Goal: Task Accomplishment & Management: Manage account settings

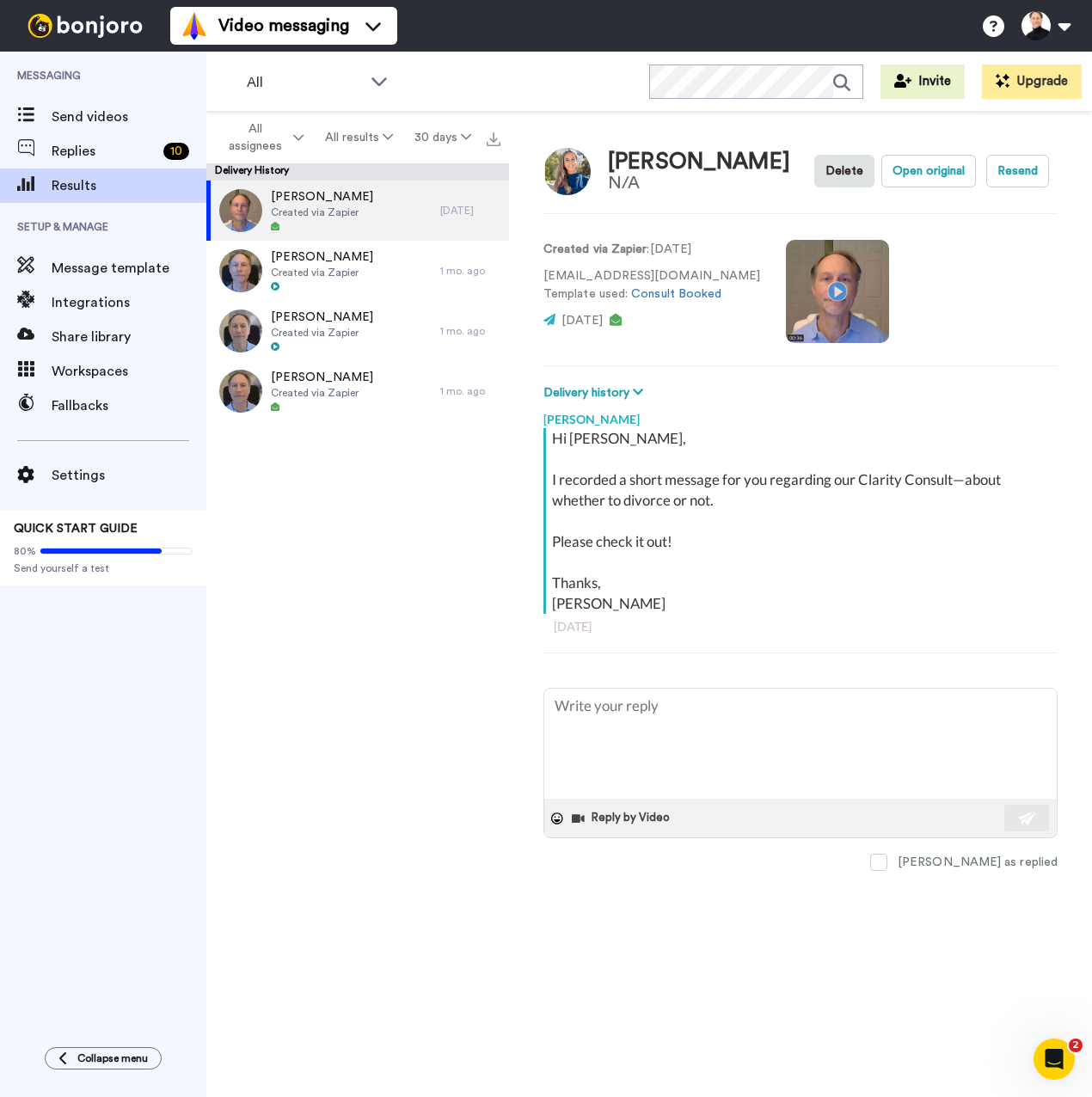
type textarea "x"
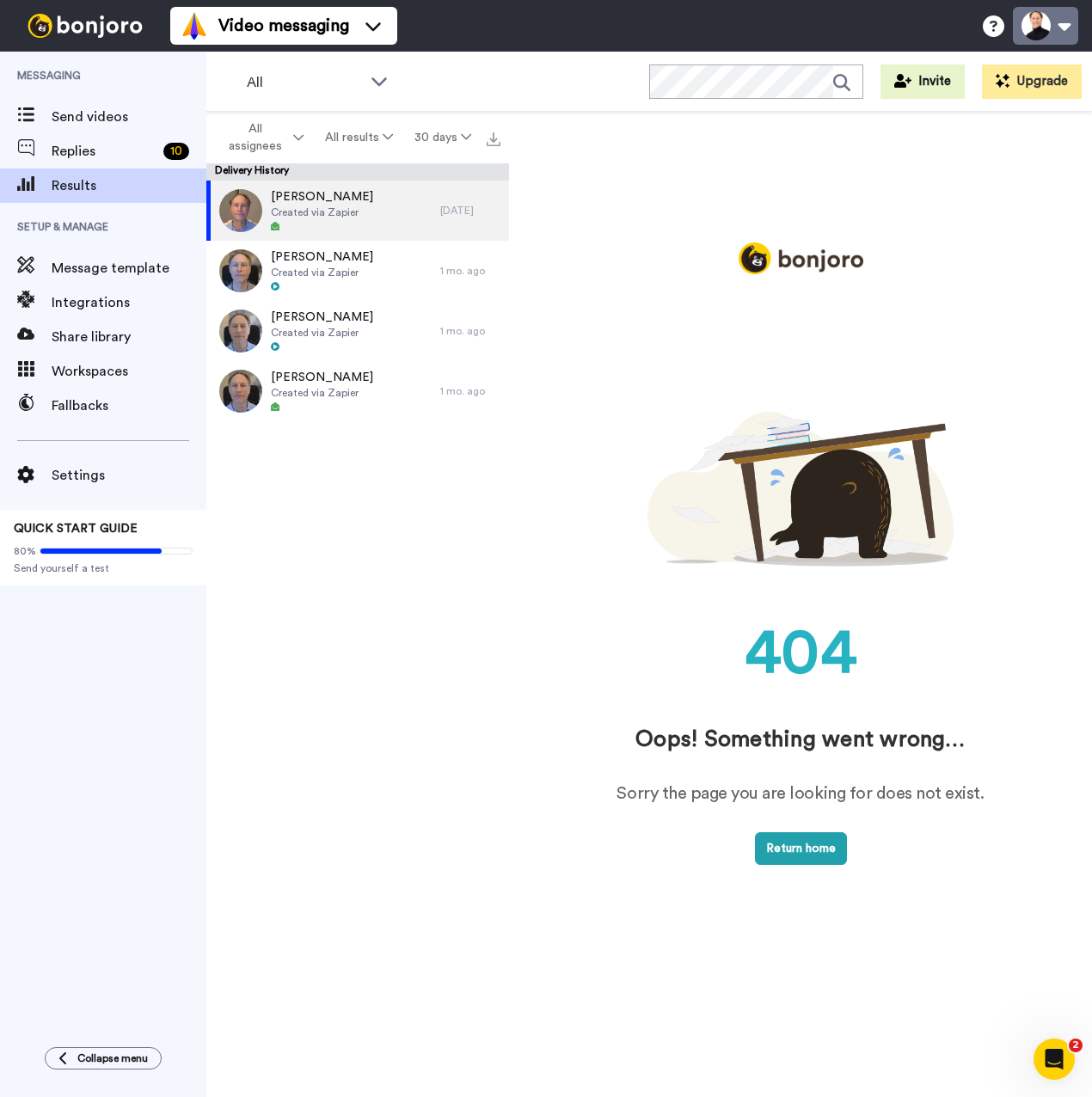
click at [1035, 25] on button at bounding box center [1045, 25] width 65 height 38
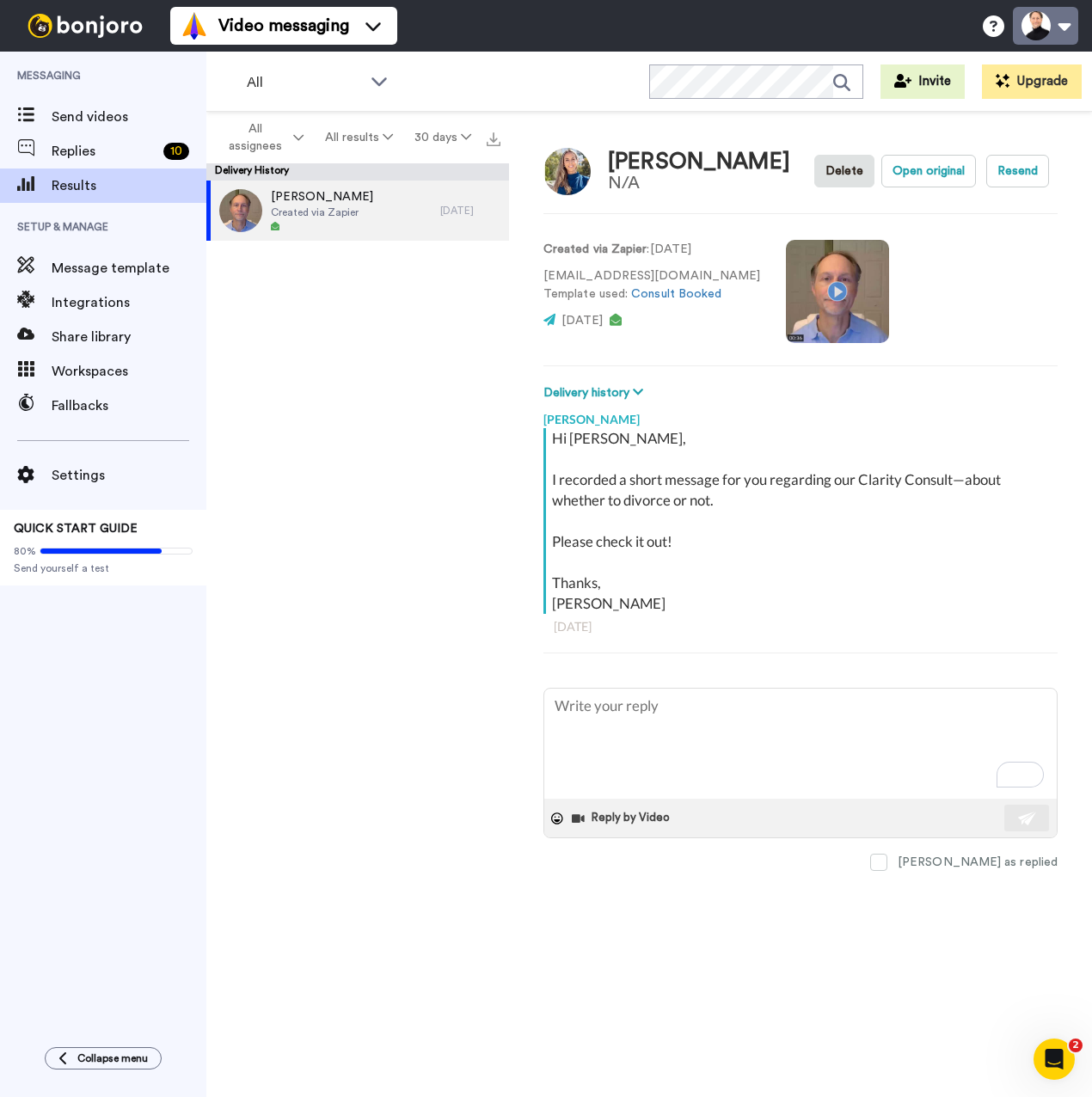
click at [1029, 26] on button at bounding box center [1045, 25] width 65 height 38
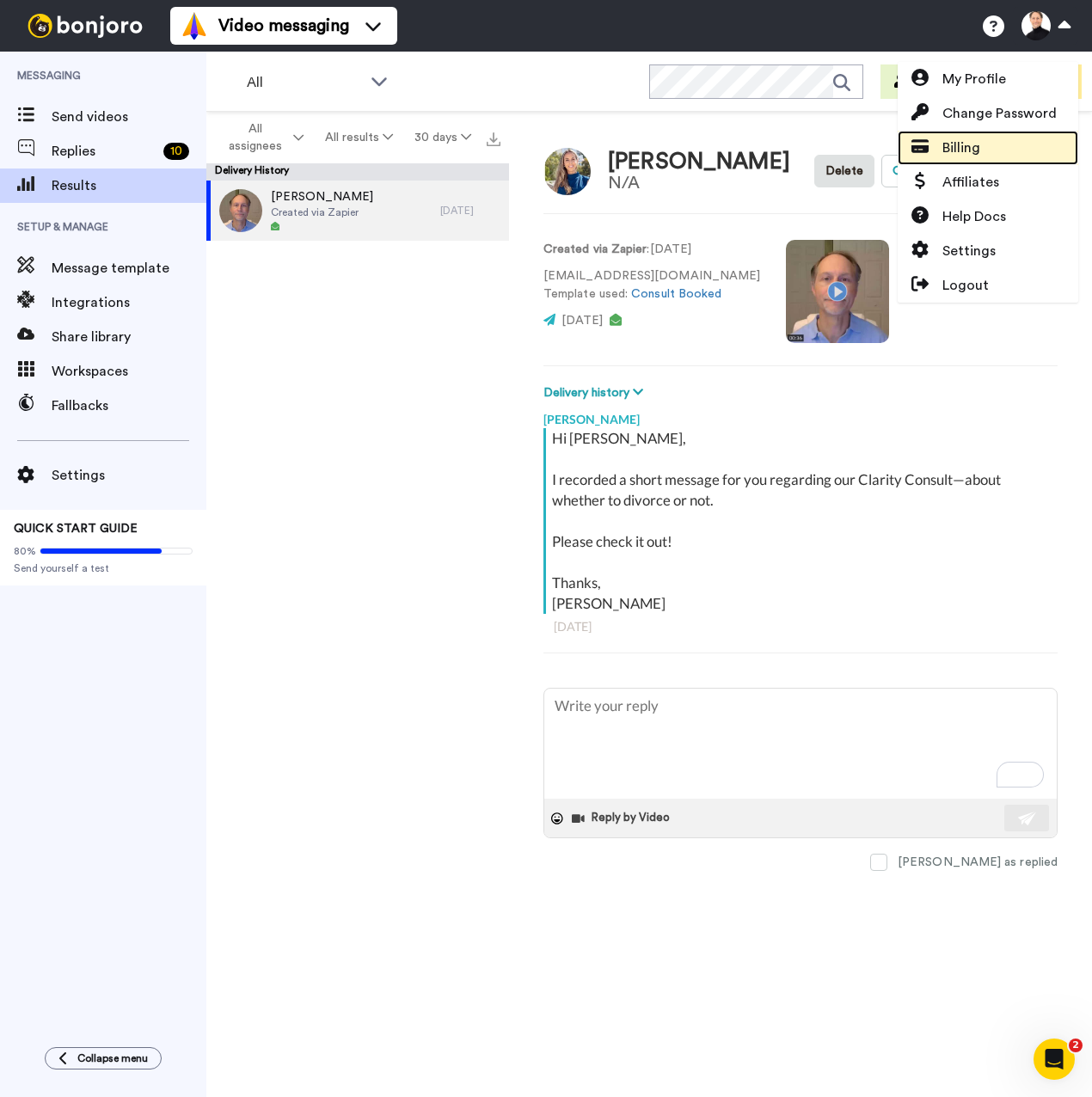
click at [961, 141] on span "Billing" at bounding box center [961, 148] width 38 height 21
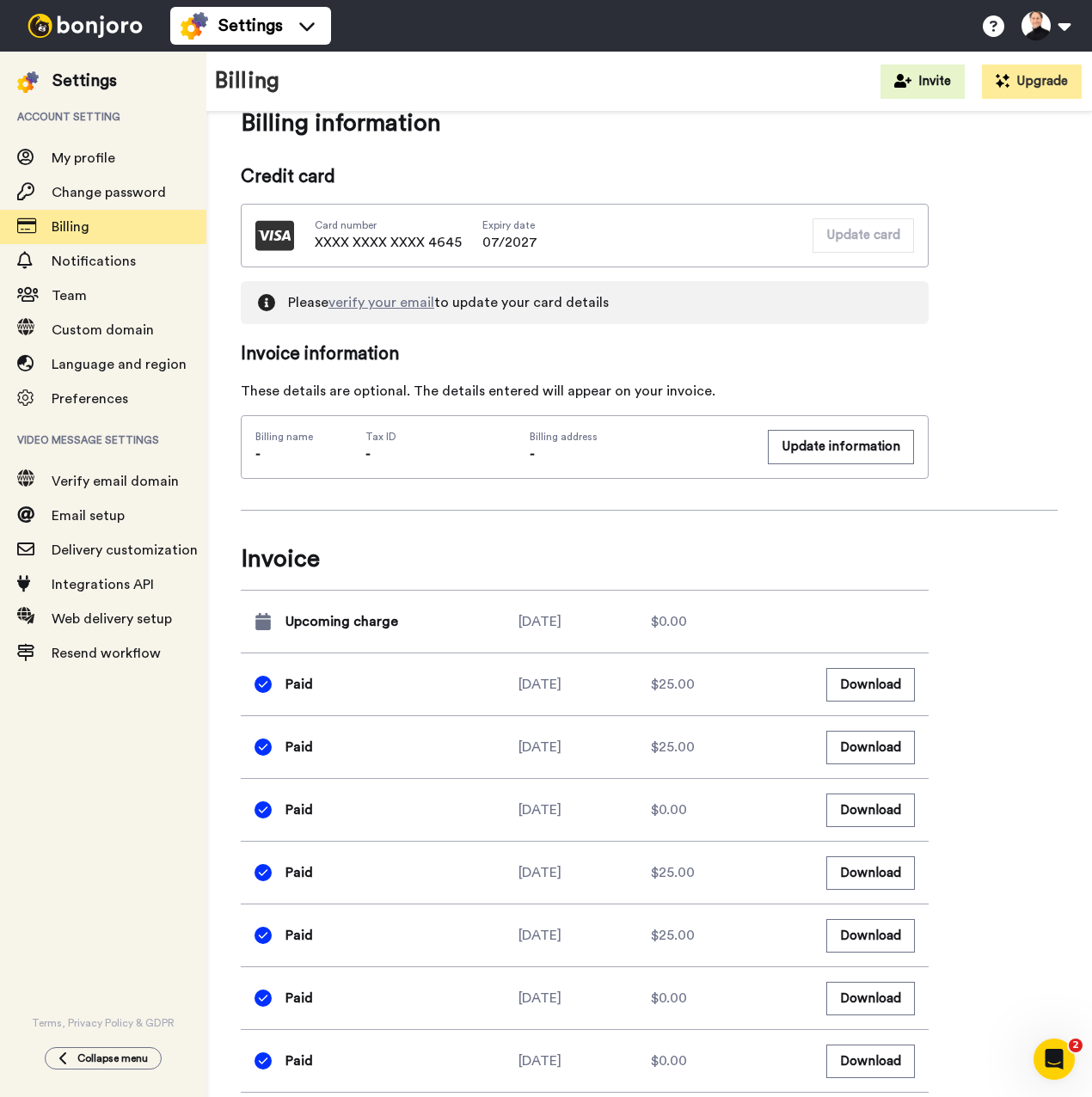
scroll to position [515, 0]
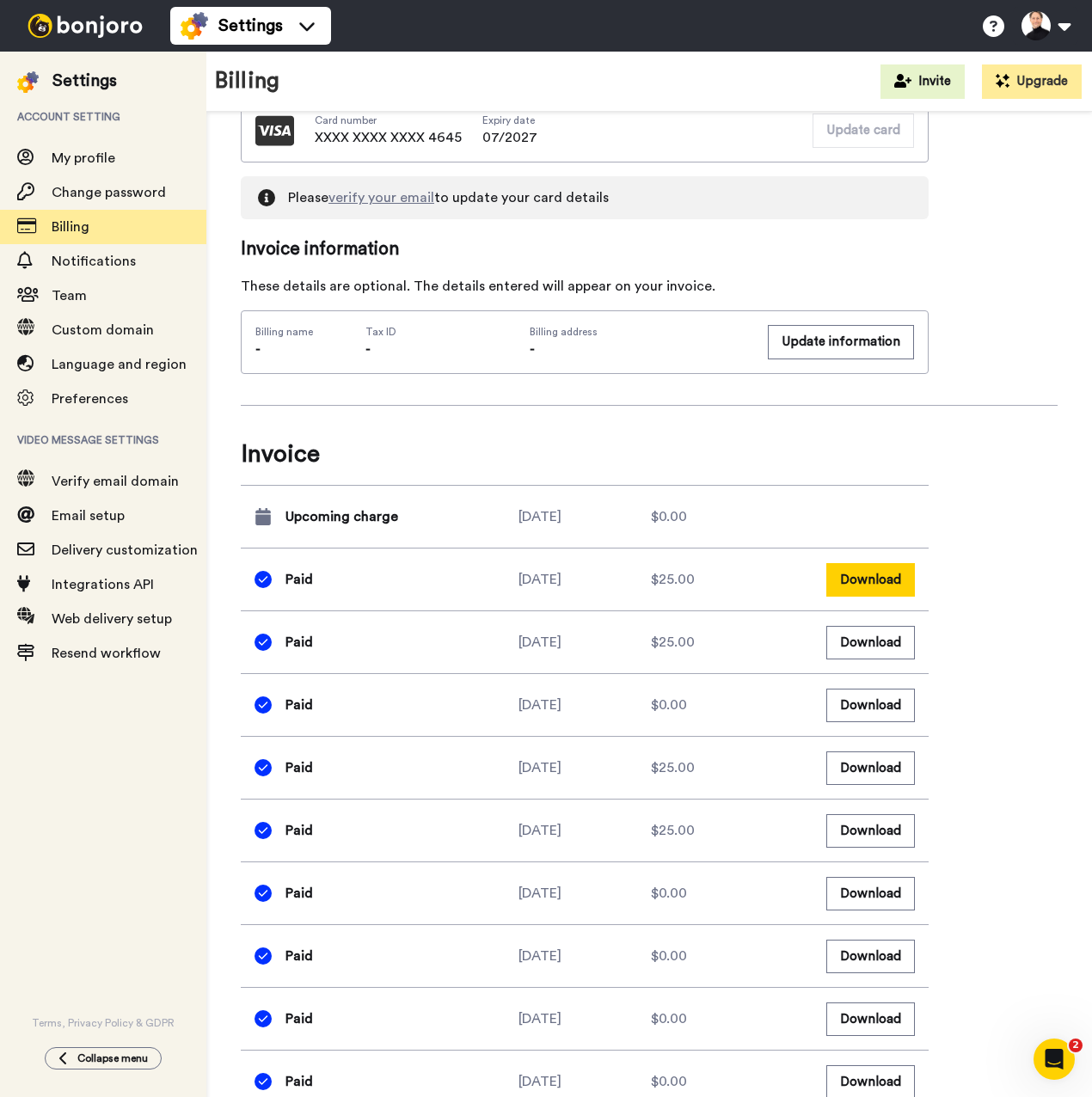
click at [872, 576] on button "Download" at bounding box center [870, 581] width 89 height 34
click at [1013, 231] on div "Billing summary See all inclusions Product Video Messaging Starter 2023 (Monthl…" at bounding box center [648, 842] width 816 height 2425
click at [865, 644] on button "Download" at bounding box center [870, 643] width 89 height 34
click at [1059, 143] on div "Billing summary See all inclusions Product Video Messaging Starter 2023 (Monthl…" at bounding box center [649, 842] width 885 height 2493
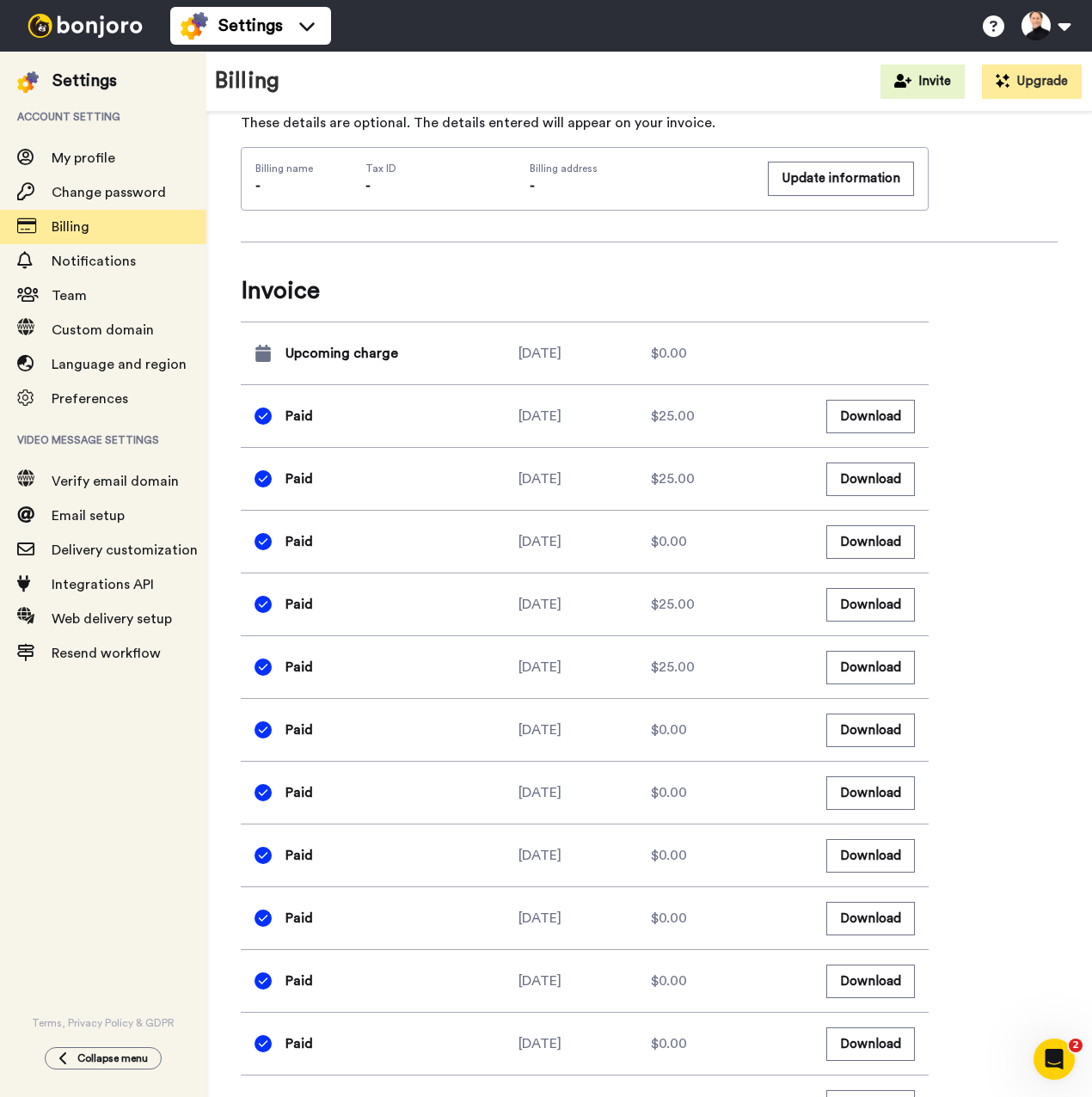
scroll to position [0, 0]
